Goal: Information Seeking & Learning: Learn about a topic

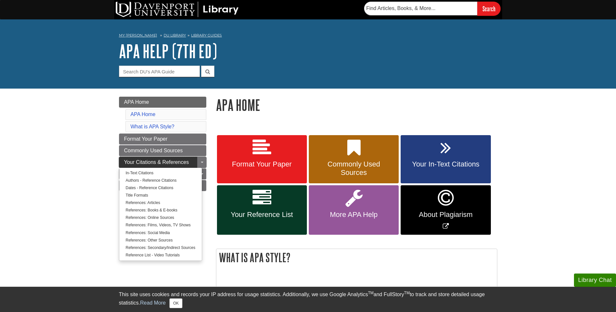
click at [167, 160] on span "Your Citations & References" at bounding box center [156, 163] width 65 height 6
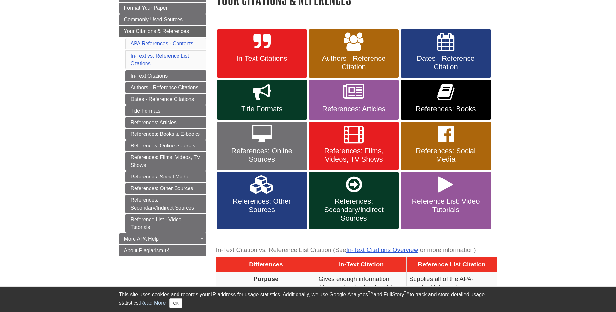
scroll to position [129, 0]
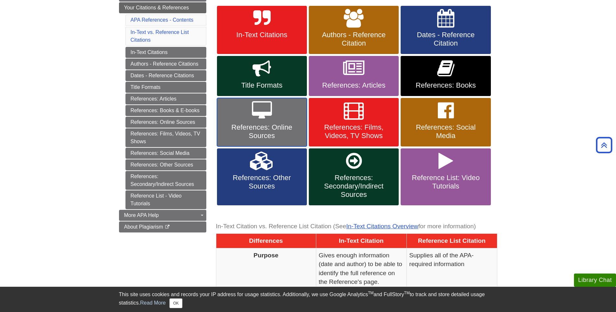
click at [276, 122] on link "References: Online Sources" at bounding box center [262, 122] width 90 height 49
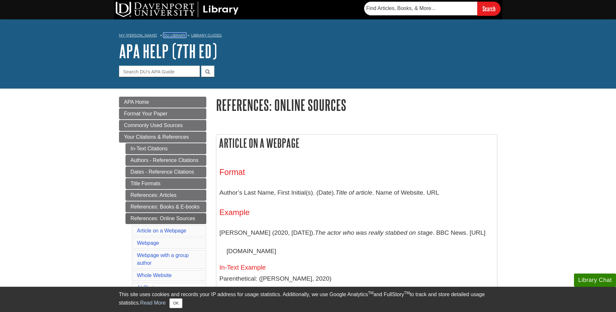
click at [166, 34] on link "DU Library" at bounding box center [175, 35] width 22 height 5
